Goal: Find specific page/section: Find specific page/section

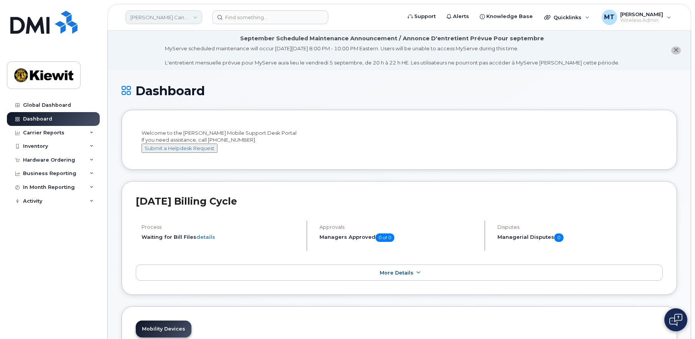
click at [167, 15] on link "Kiewit Canada Inc" at bounding box center [163, 17] width 77 height 14
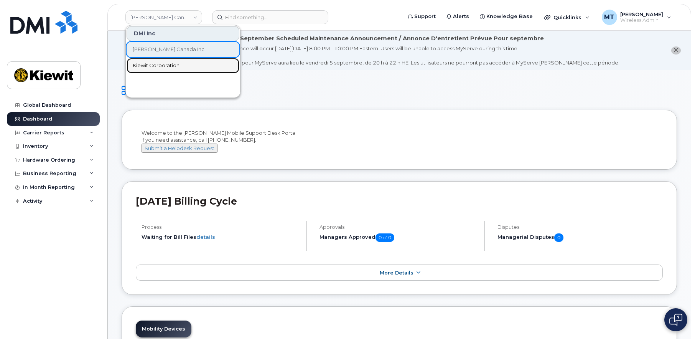
drag, startPoint x: 167, startPoint y: 66, endPoint x: 170, endPoint y: 61, distance: 4.8
click at [167, 66] on span "Kiewit Corporation" at bounding box center [156, 66] width 47 height 8
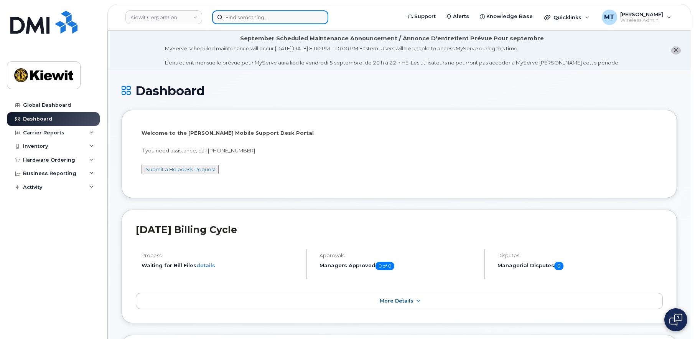
click at [264, 14] on input at bounding box center [270, 17] width 116 height 14
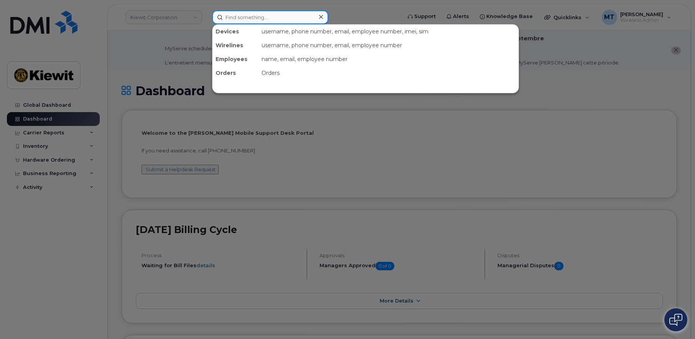
paste input "299582"
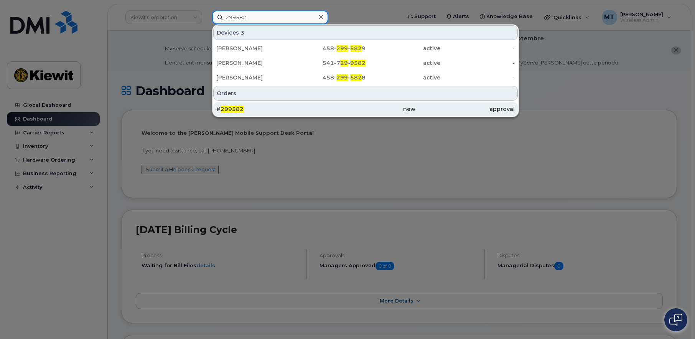
type input "299582"
click at [232, 111] on span "299582" at bounding box center [232, 109] width 23 height 7
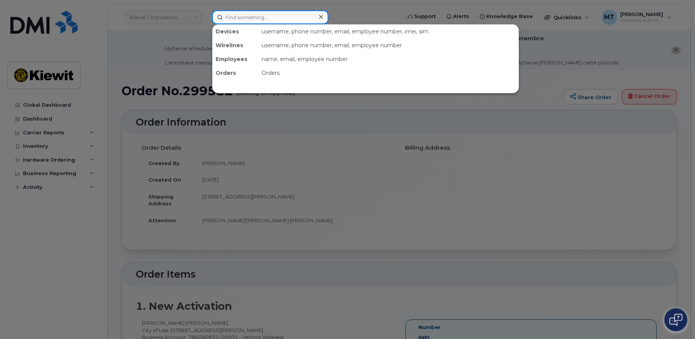
click at [263, 14] on input at bounding box center [270, 17] width 116 height 14
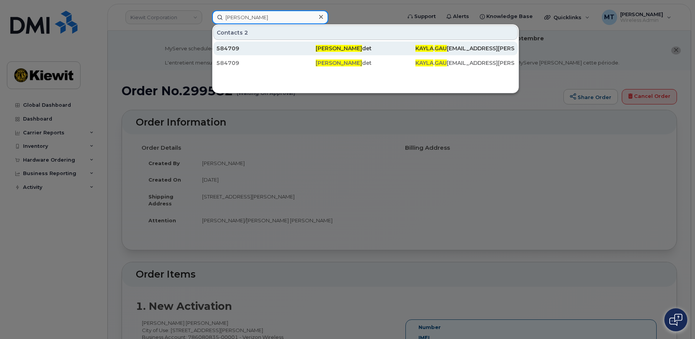
type input "[PERSON_NAME]"
click at [269, 50] on div "584709" at bounding box center [265, 49] width 99 height 8
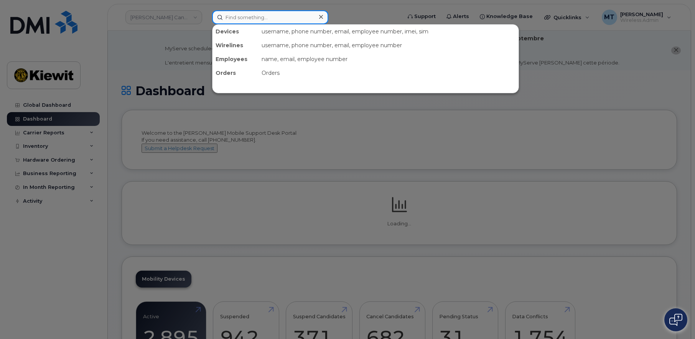
click at [246, 18] on input at bounding box center [270, 17] width 116 height 14
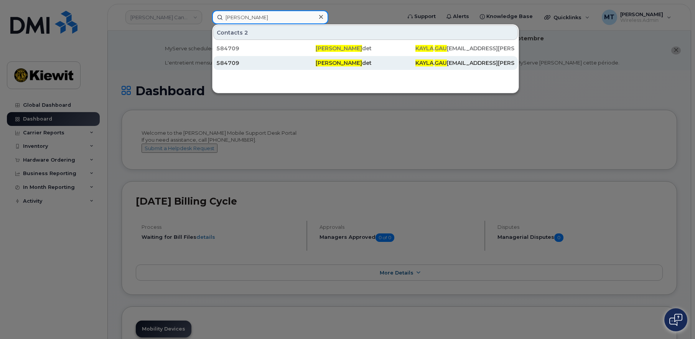
type input "kayla gau"
click at [256, 65] on div "584709" at bounding box center [265, 63] width 99 height 8
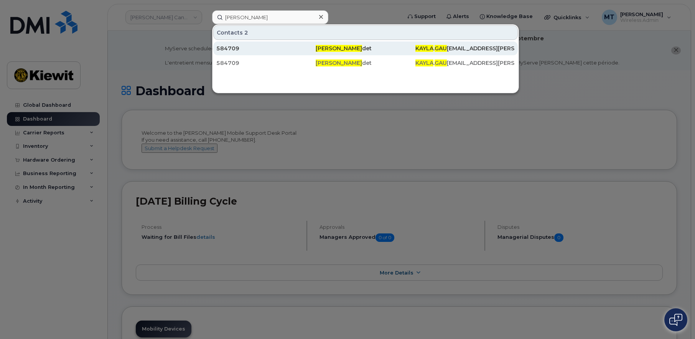
click at [230, 46] on div "584709" at bounding box center [265, 49] width 99 height 8
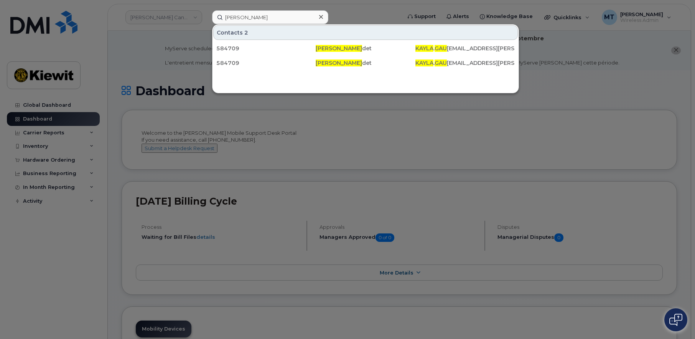
click at [178, 16] on div at bounding box center [347, 169] width 695 height 339
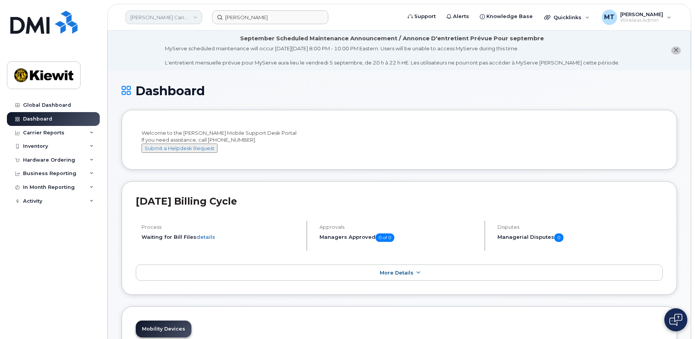
click at [180, 20] on link "Kiewit Canada Inc" at bounding box center [163, 17] width 77 height 14
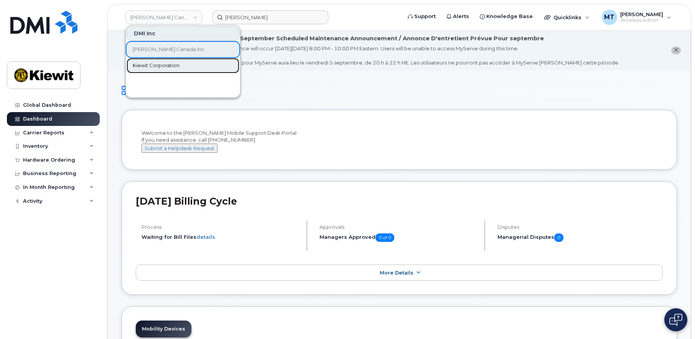
click at [164, 63] on span "Kiewit Corporation" at bounding box center [156, 66] width 47 height 8
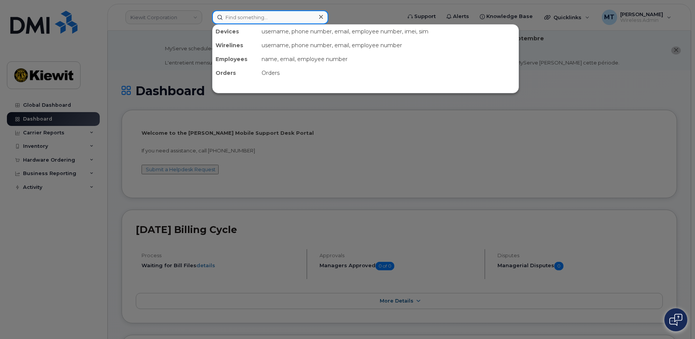
click at [253, 17] on input at bounding box center [270, 17] width 116 height 14
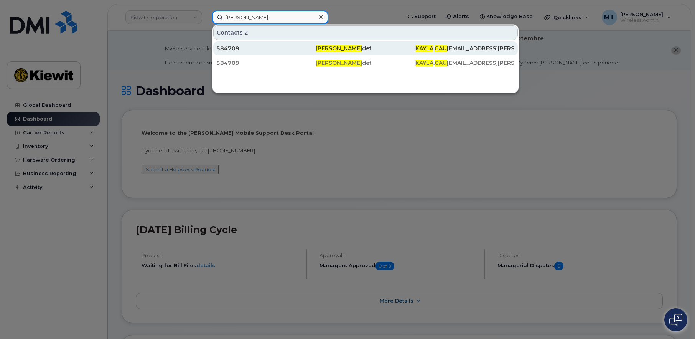
type input "kayla gau"
click at [244, 51] on div "584709" at bounding box center [265, 49] width 99 height 8
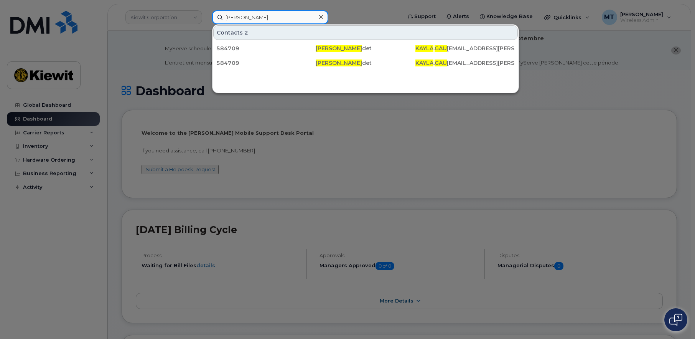
click at [237, 19] on input "kayla gau" at bounding box center [270, 17] width 116 height 14
drag, startPoint x: 260, startPoint y: 17, endPoint x: 168, endPoint y: 13, distance: 92.2
click at [206, 12] on div "kayla gau Contacts 2 584709 Kayla Gau det KAYLA . GAU DET@KIEWIT.COM 584709 Kay…" at bounding box center [304, 17] width 196 height 14
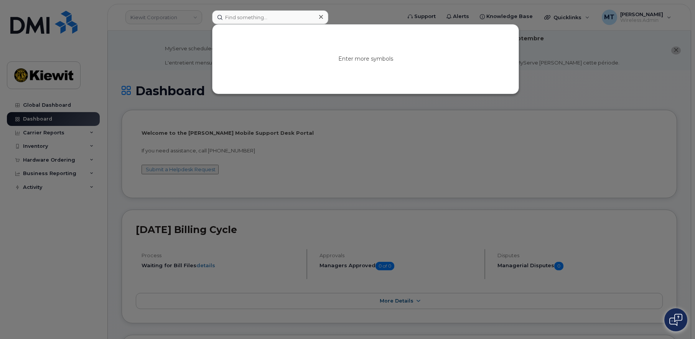
click at [355, 17] on div at bounding box center [347, 169] width 695 height 339
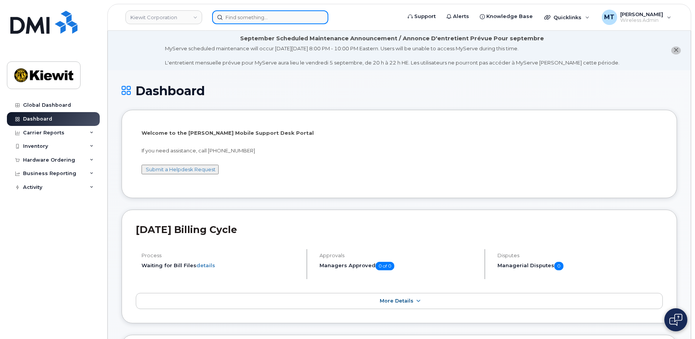
click at [268, 15] on input at bounding box center [270, 17] width 116 height 14
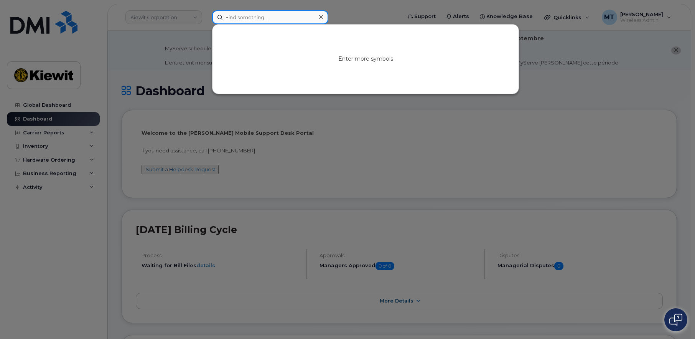
paste input "299771"
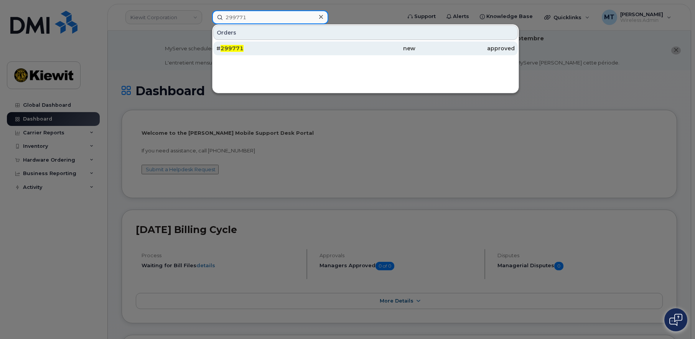
type input "299771"
click at [229, 43] on div "# 299771" at bounding box center [265, 48] width 99 height 14
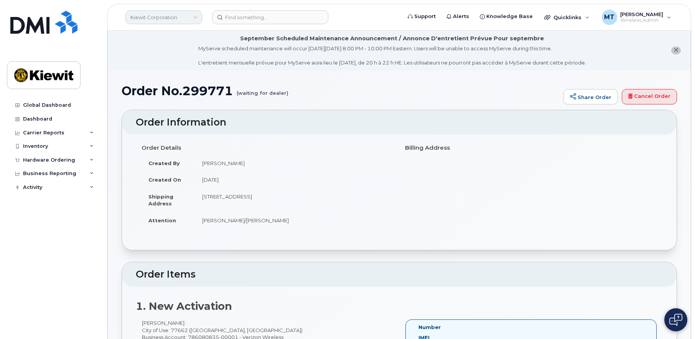
click at [168, 14] on link "Kiewit Corporation" at bounding box center [163, 17] width 77 height 14
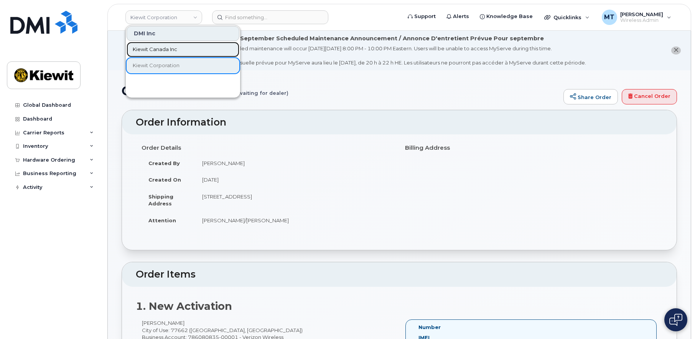
click at [173, 51] on span "Kiewit Canada Inc" at bounding box center [155, 50] width 45 height 8
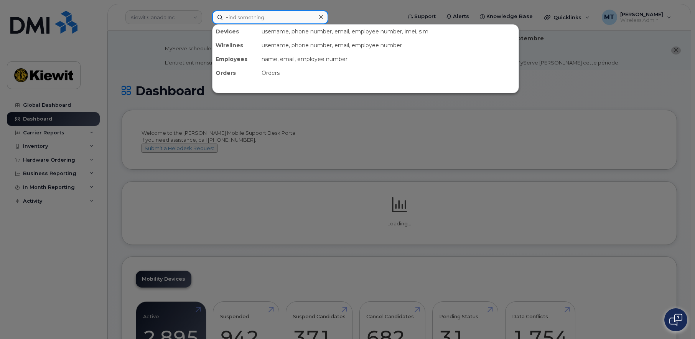
click at [264, 19] on input at bounding box center [270, 17] width 116 height 14
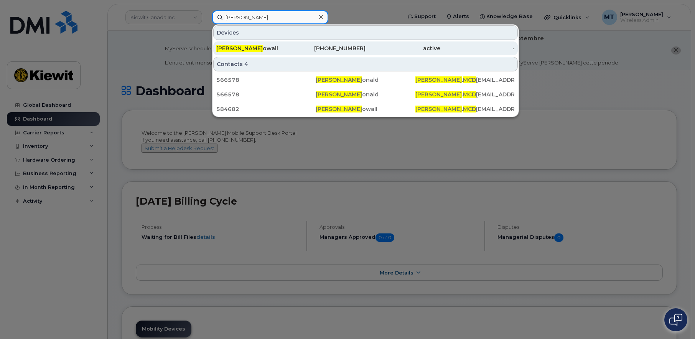
type input "[PERSON_NAME]"
click at [240, 46] on span "[PERSON_NAME]" at bounding box center [239, 48] width 46 height 7
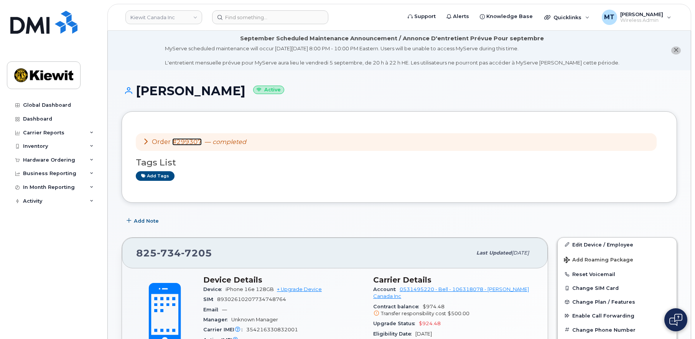
click at [193, 139] on link "#299307" at bounding box center [187, 141] width 30 height 7
click at [198, 20] on link "Kiewit Canada Inc" at bounding box center [163, 17] width 77 height 14
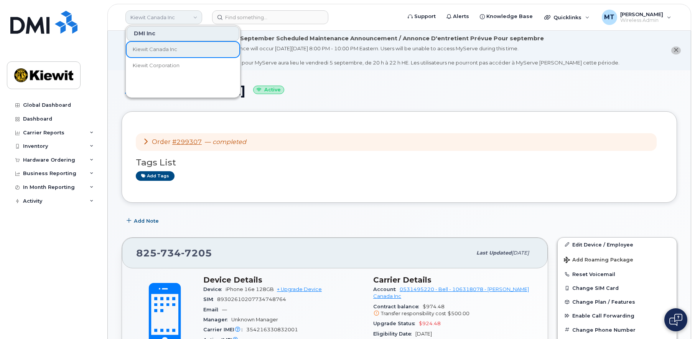
click at [167, 18] on link "Kiewit Canada Inc" at bounding box center [163, 17] width 77 height 14
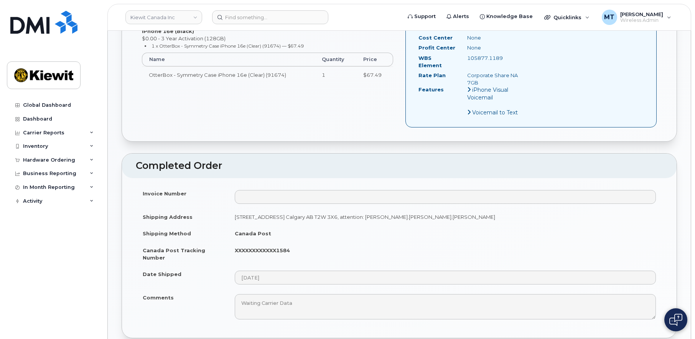
scroll to position [384, 0]
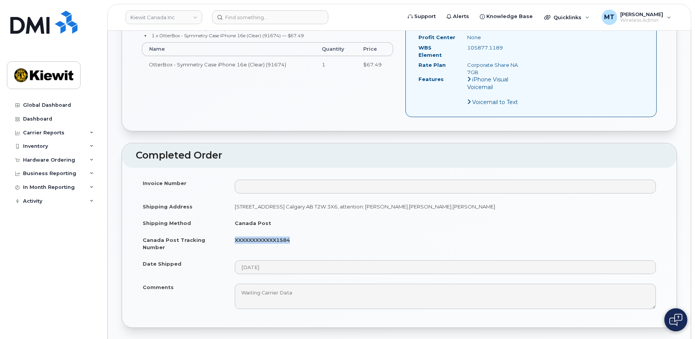
drag, startPoint x: 292, startPoint y: 231, endPoint x: 233, endPoint y: 232, distance: 59.1
